Goal: Task Accomplishment & Management: Manage account settings

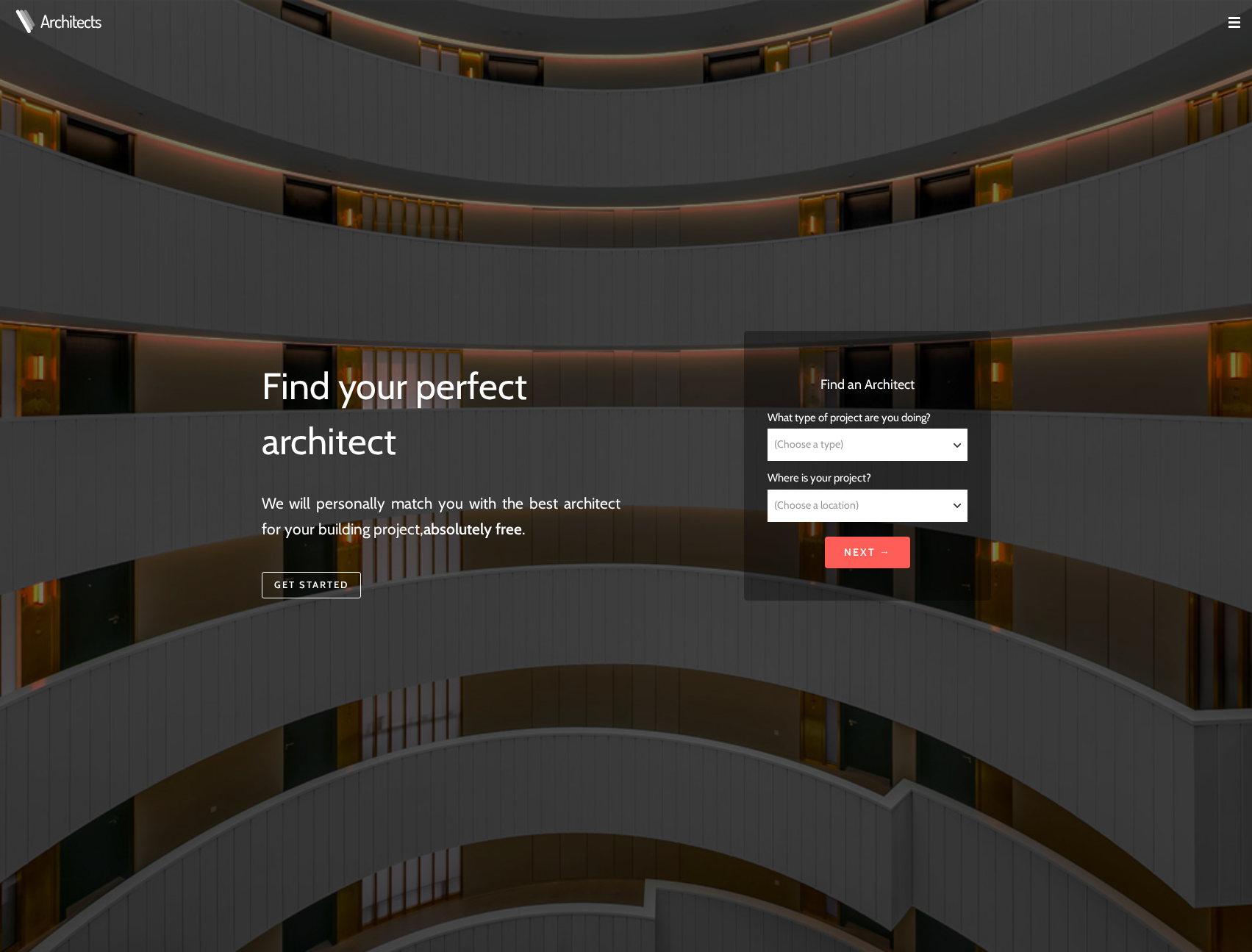
click at [887, 434] on select "(Choose a type) Residential Commercial Mixed use Conservation & Heritage Public…" at bounding box center [867, 445] width 198 height 31
drag, startPoint x: 729, startPoint y: 432, endPoint x: 641, endPoint y: 501, distance: 111.8
click at [727, 432] on div "Find your perfect architect We will personally match you with the best architec…" at bounding box center [626, 476] width 753 height 456
click at [1229, 22] on img at bounding box center [1235, 23] width 12 height 12
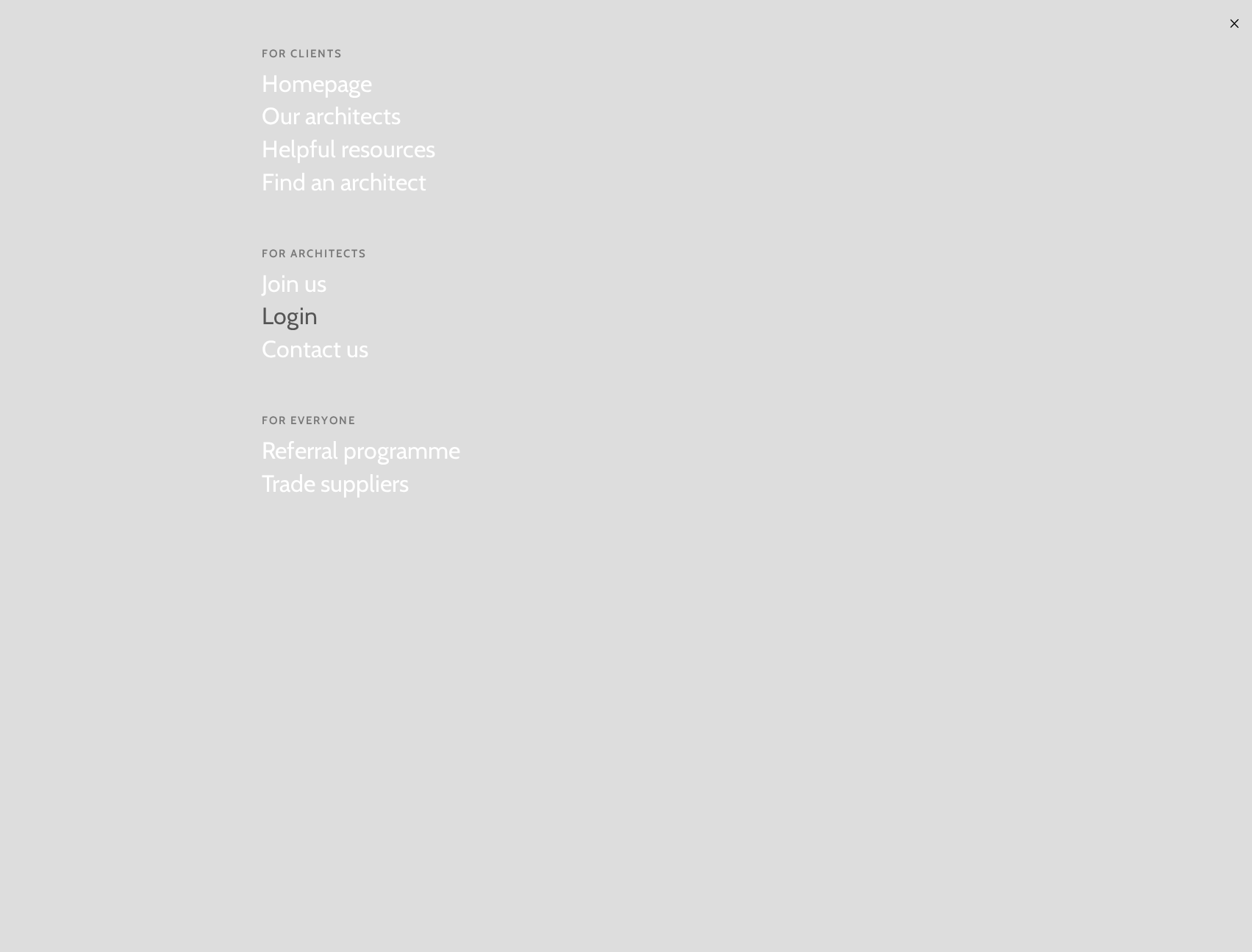
click at [272, 322] on link "Login" at bounding box center [314, 317] width 106 height 33
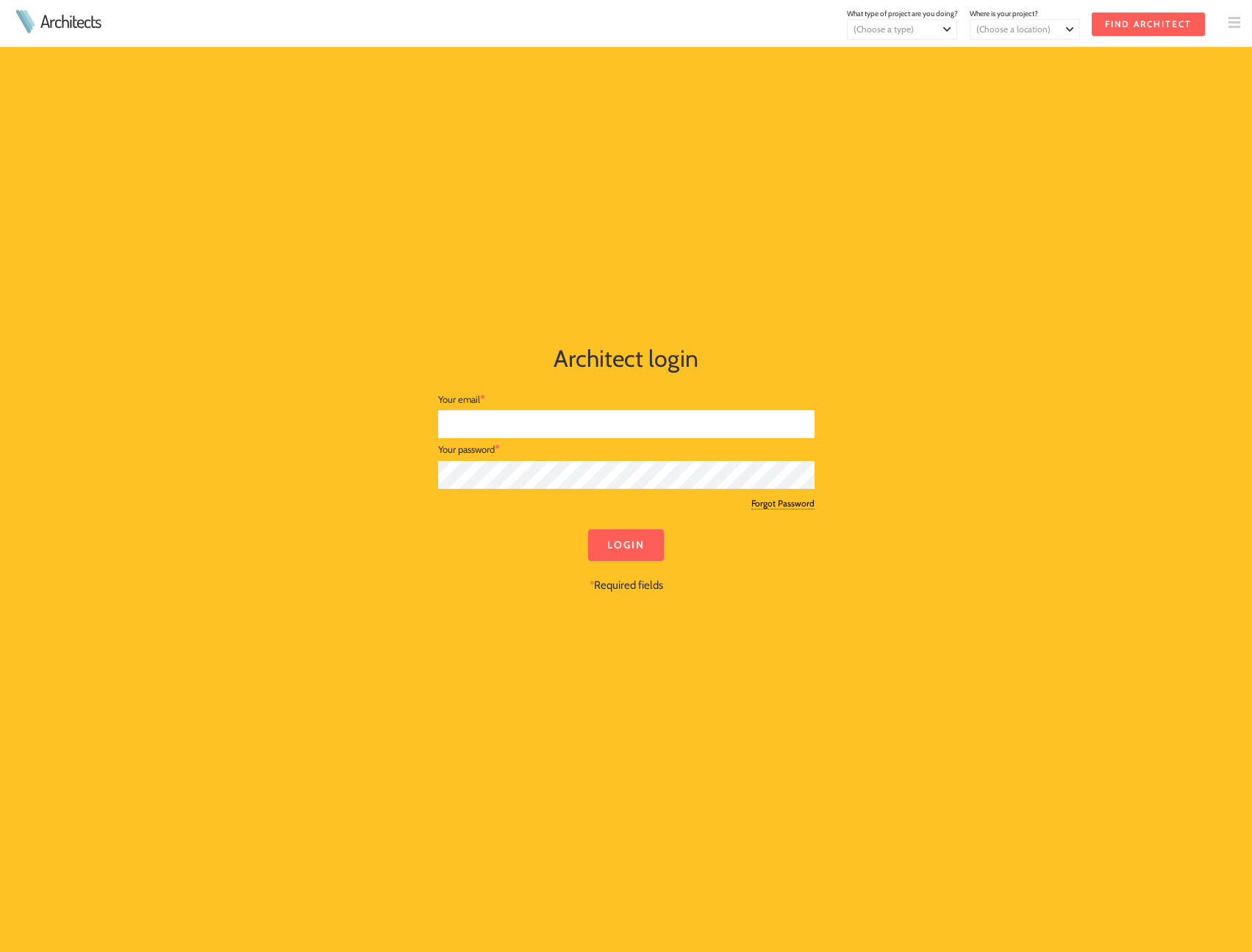
click at [479, 418] on input "text" at bounding box center [626, 424] width 376 height 29
type input "[EMAIL_ADDRESS][DOMAIN_NAME]"
click at [639, 537] on input "Login" at bounding box center [626, 545] width 76 height 32
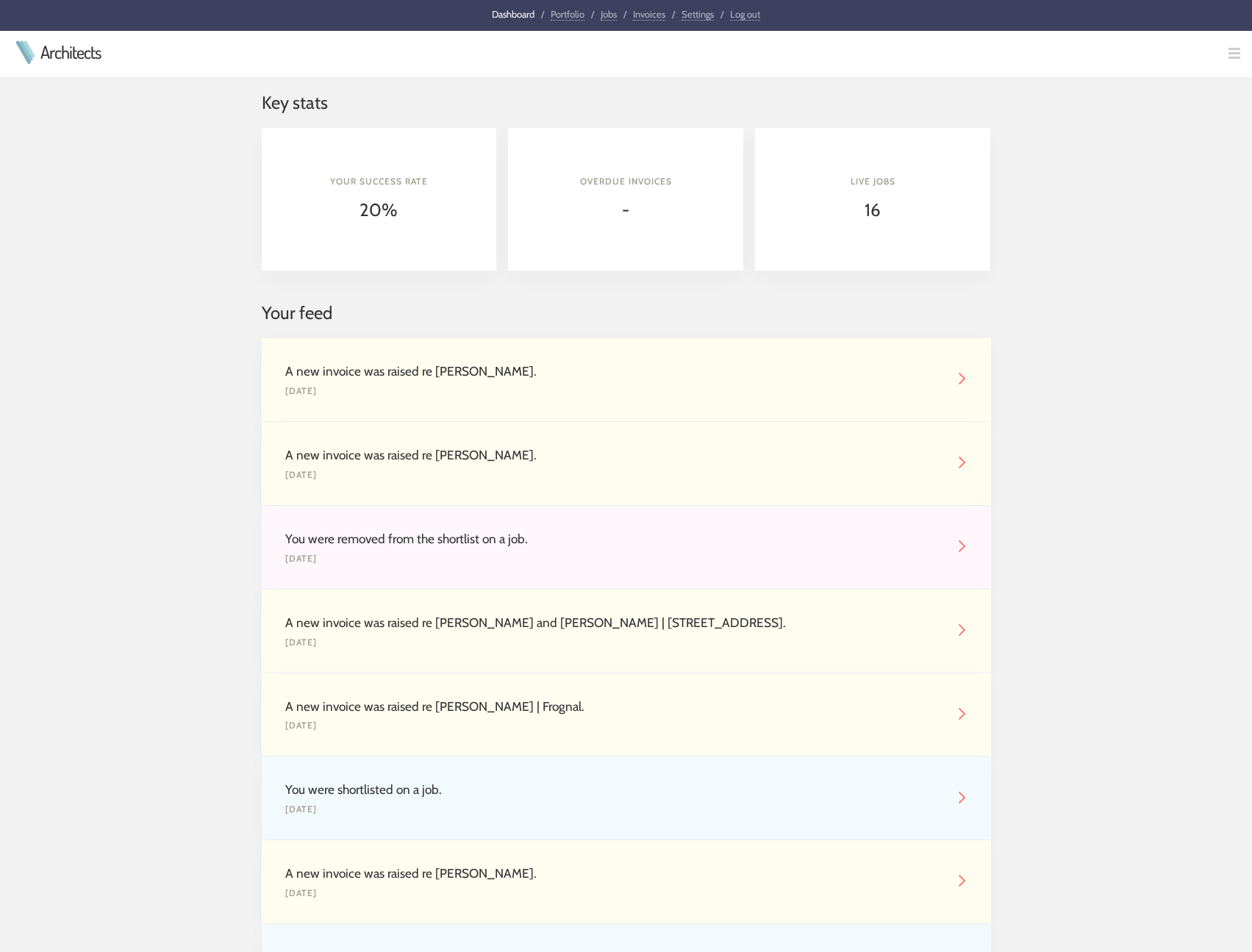
click at [606, 17] on link "Jobs" at bounding box center [608, 14] width 16 height 12
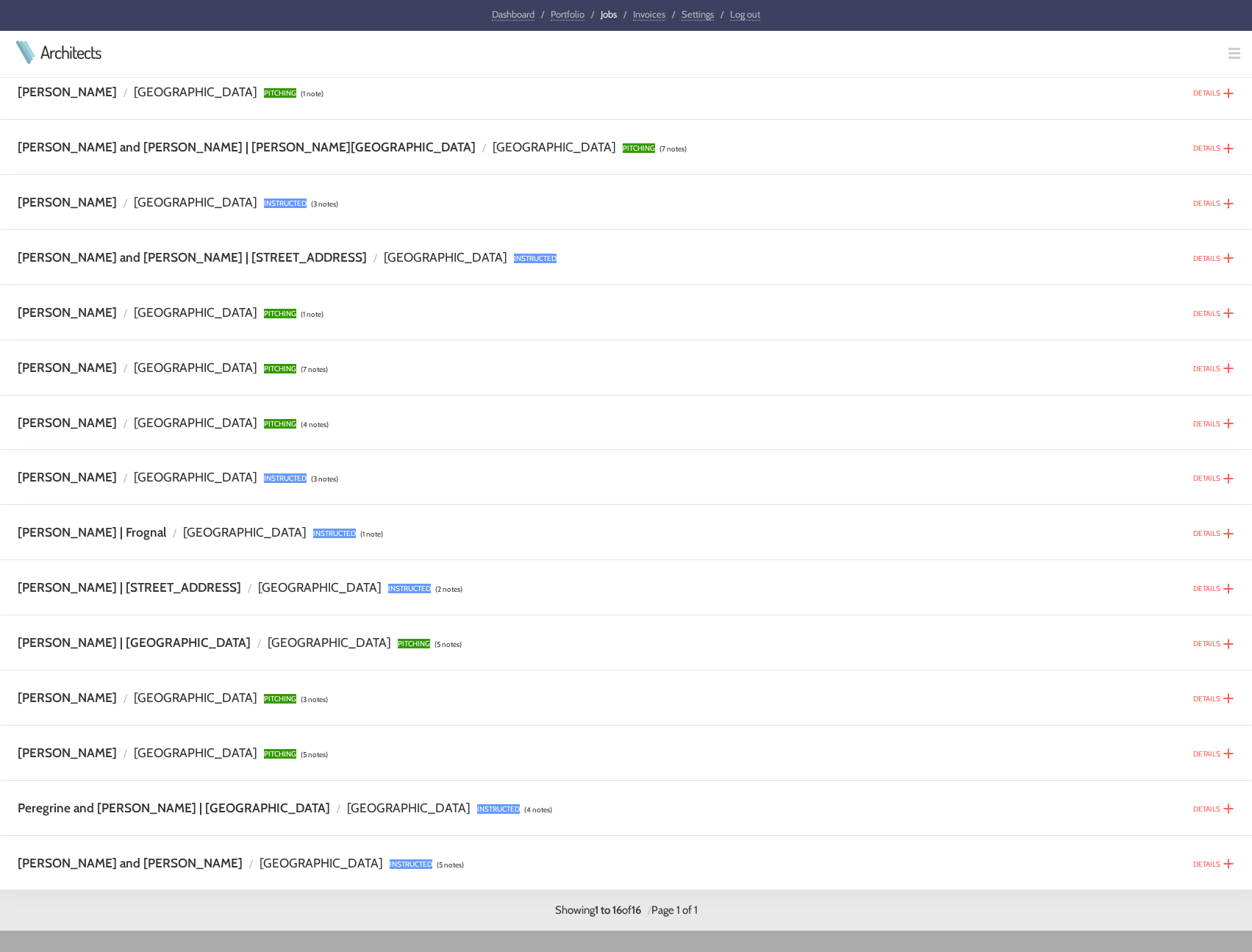
scroll to position [221, 0]
